Goal: Information Seeking & Learning: Learn about a topic

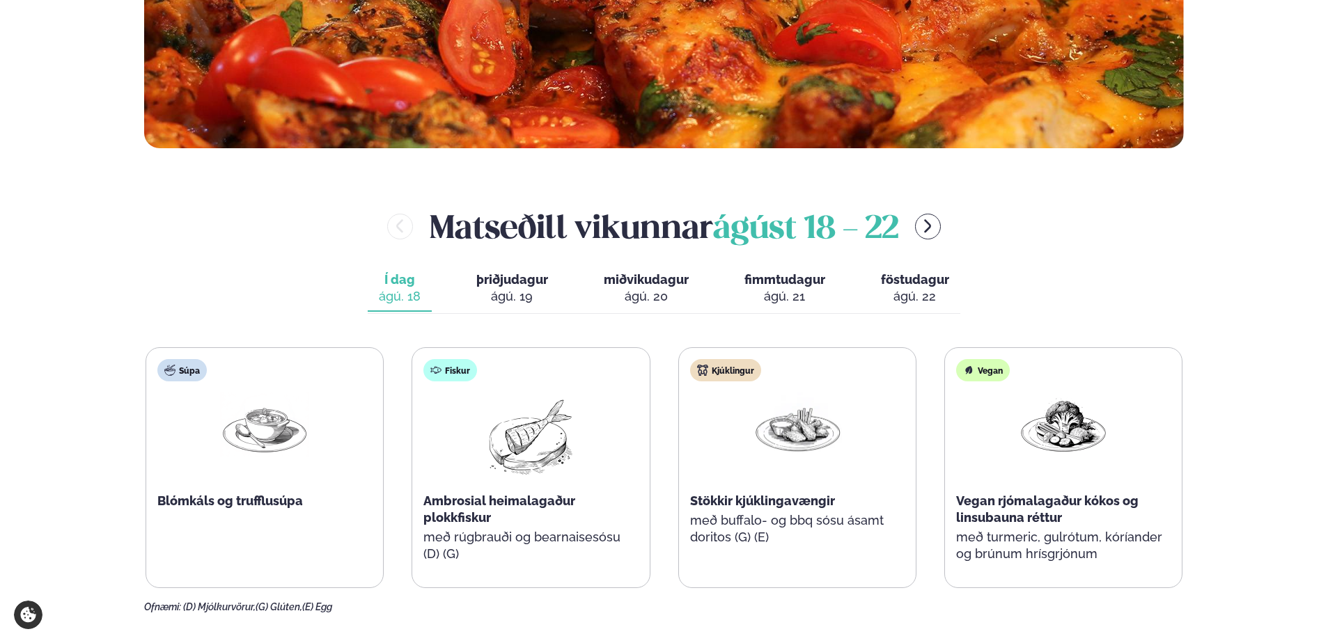
scroll to position [487, 0]
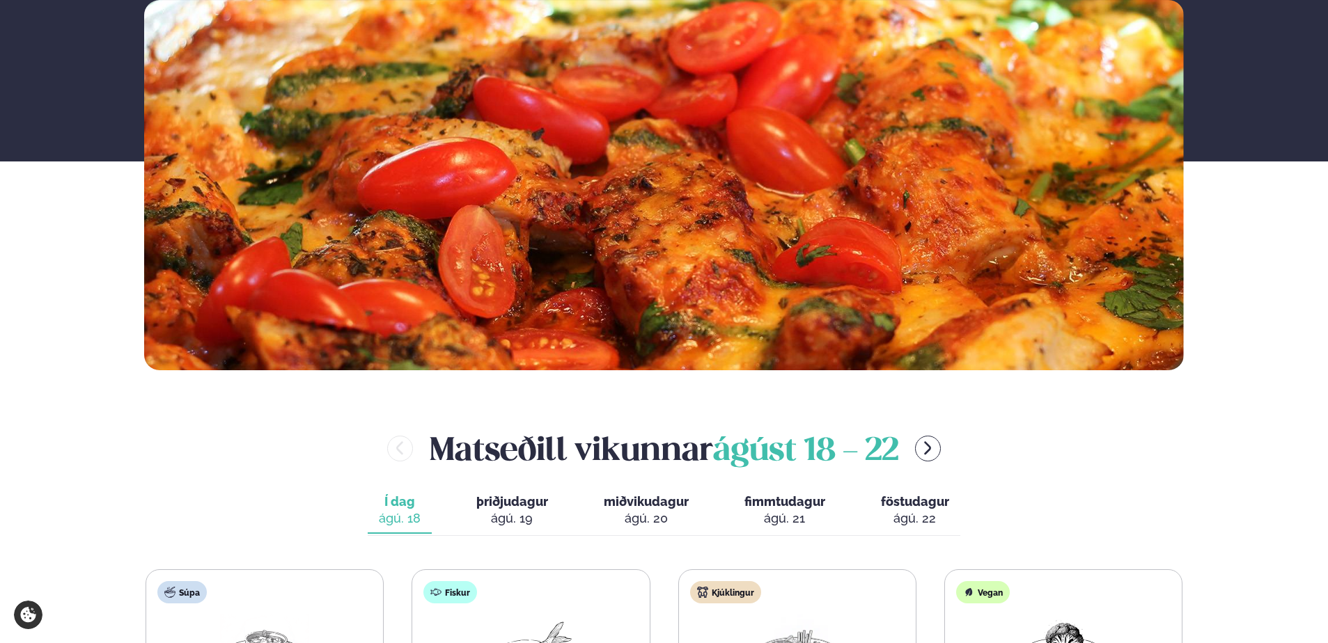
scroll to position [487, 0]
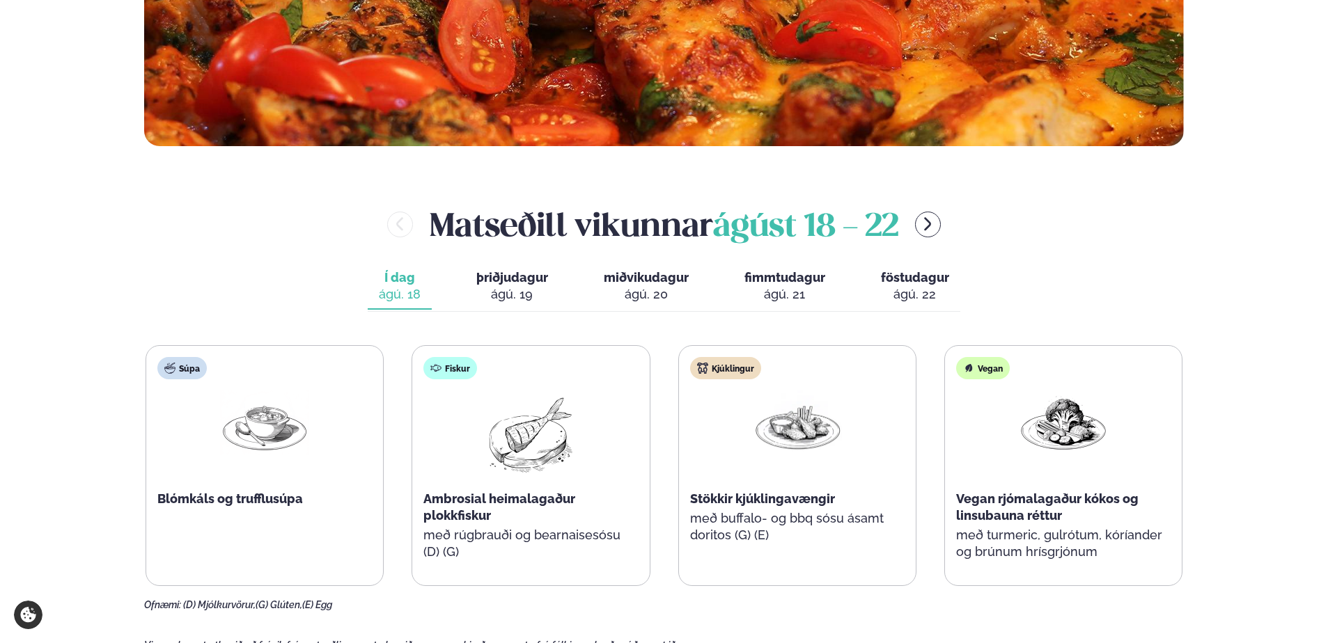
click at [507, 282] on span "þriðjudagur" at bounding box center [512, 277] width 72 height 15
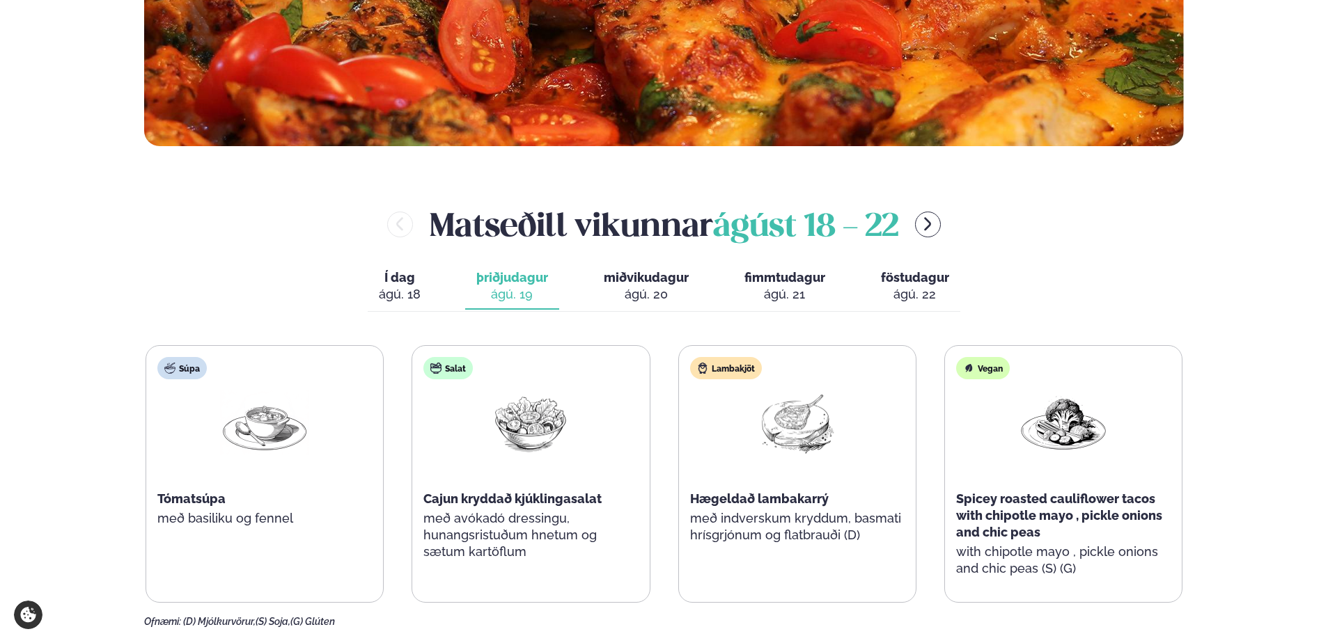
click at [700, 282] on div "Í dag Í d. [DATE] þriðjudagur þri. [DATE] miðvikudagur mið. [DATE] fimmtudagur …" at bounding box center [664, 288] width 592 height 48
click at [659, 279] on span "miðvikudagur" at bounding box center [646, 277] width 85 height 15
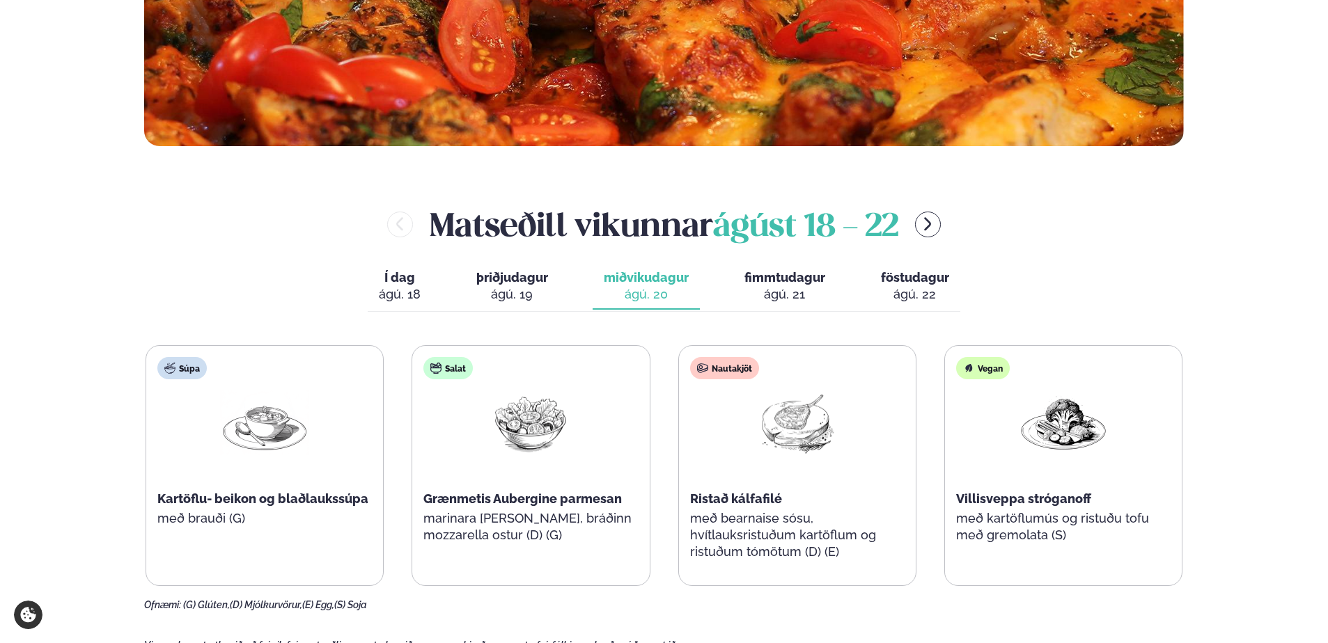
click at [771, 274] on span "fimmtudagur" at bounding box center [784, 277] width 81 height 15
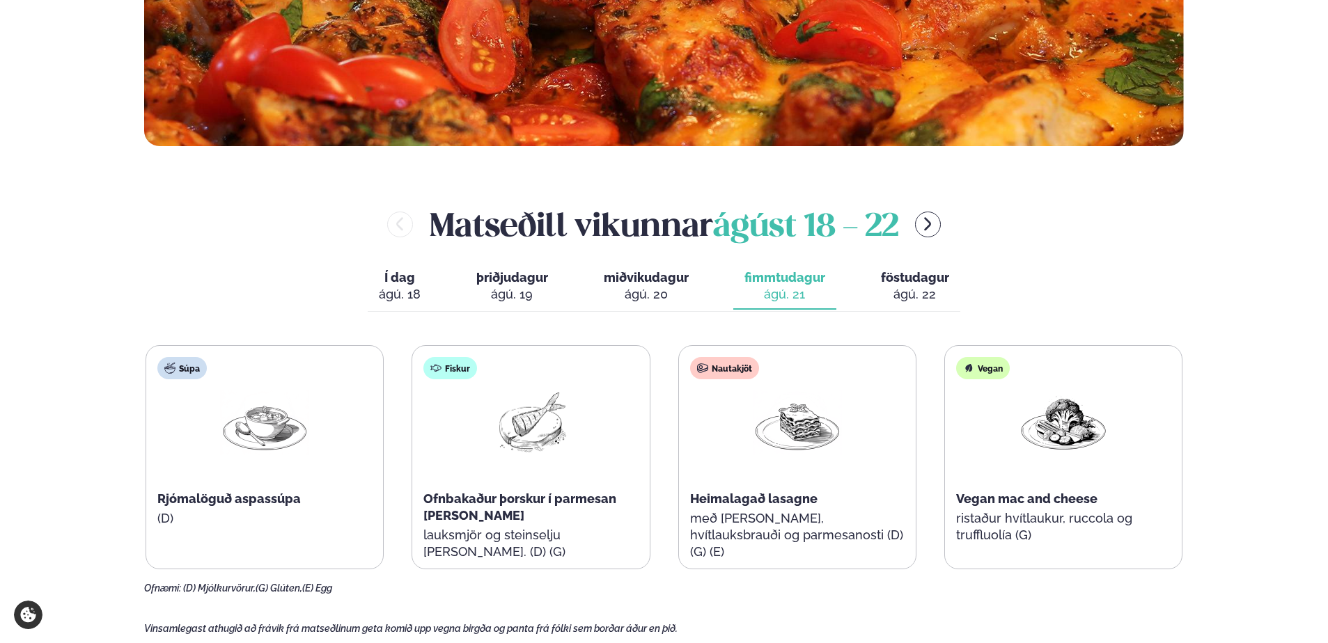
click at [925, 276] on span "föstudagur" at bounding box center [915, 277] width 68 height 15
